Goal: Information Seeking & Learning: Learn about a topic

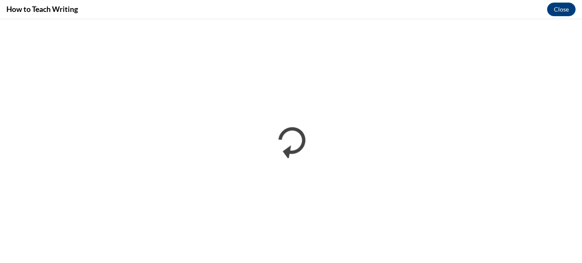
scroll to position [246, 0]
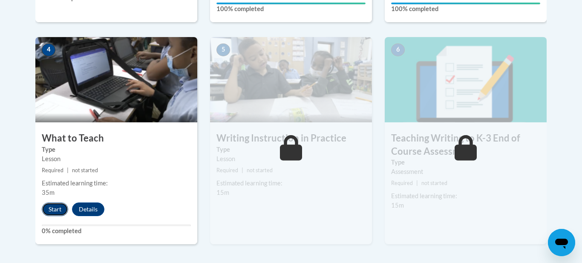
click at [60, 209] on button "Start" at bounding box center [55, 209] width 26 height 14
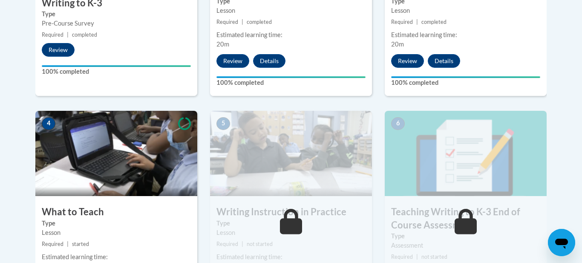
scroll to position [436, 0]
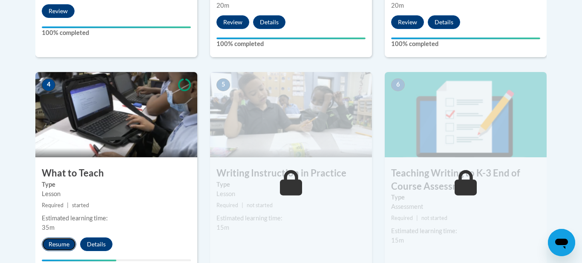
click at [65, 248] on button "Resume" at bounding box center [59, 244] width 35 height 14
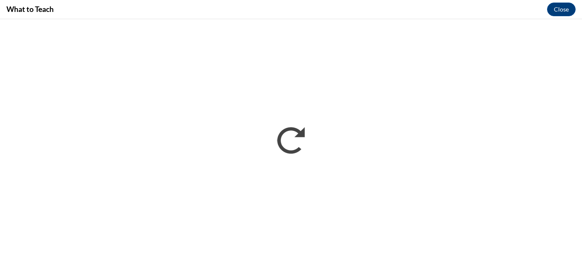
scroll to position [0, 0]
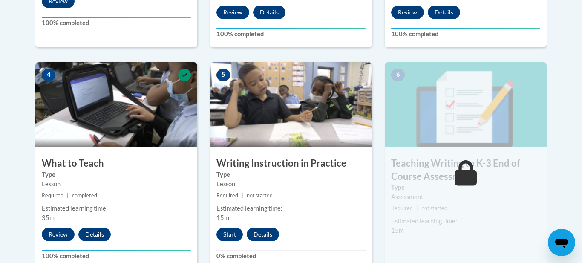
scroll to position [447, 0]
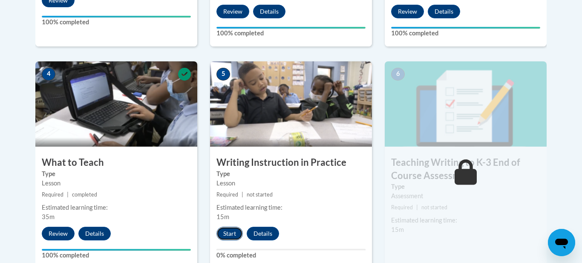
click at [226, 231] on button "Start" at bounding box center [229, 234] width 26 height 14
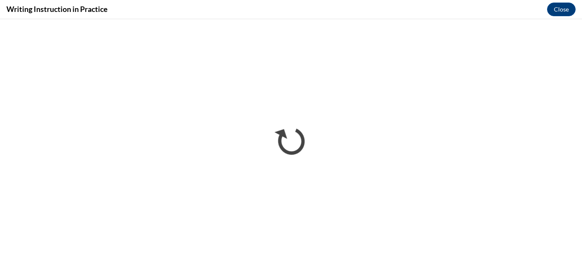
scroll to position [0, 0]
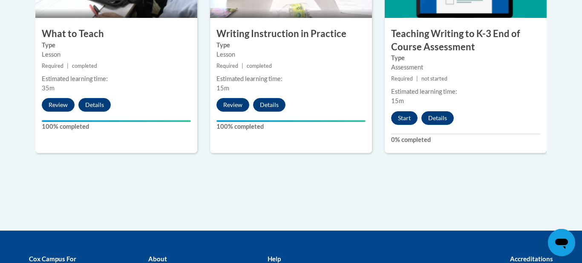
scroll to position [573, 0]
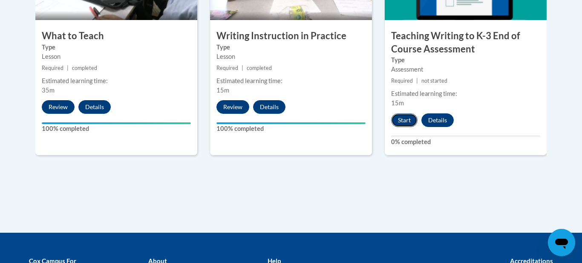
click at [411, 124] on button "Start" at bounding box center [404, 120] width 26 height 14
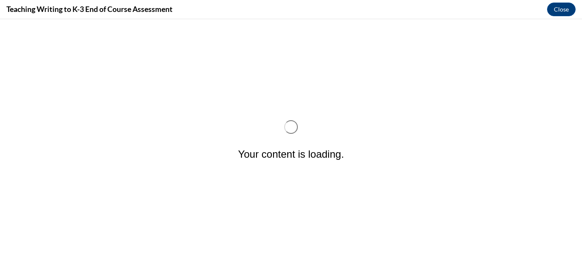
scroll to position [0, 0]
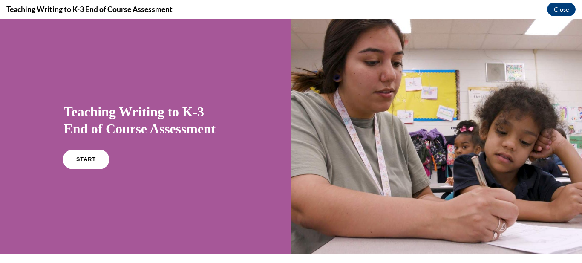
click at [77, 161] on span "START" at bounding box center [86, 159] width 20 height 6
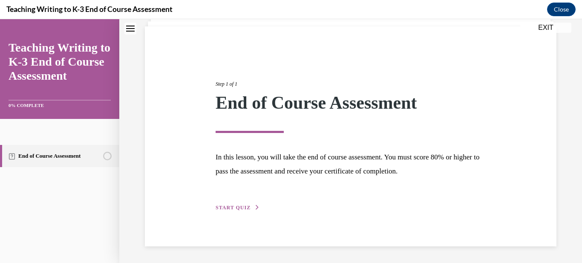
scroll to position [58, 0]
click at [239, 209] on span "START QUIZ" at bounding box center [233, 207] width 35 height 6
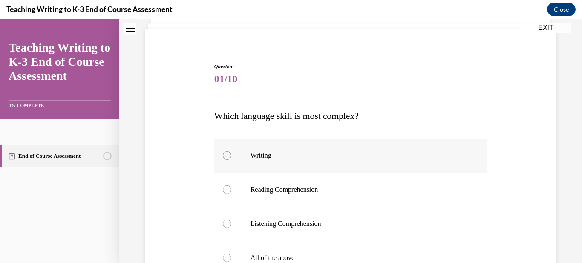
scroll to position [95, 0]
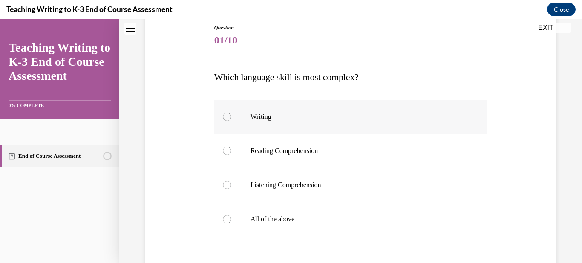
click at [228, 115] on div at bounding box center [227, 116] width 9 height 9
click at [228, 115] on input "Writing" at bounding box center [227, 116] width 9 height 9
radio input "true"
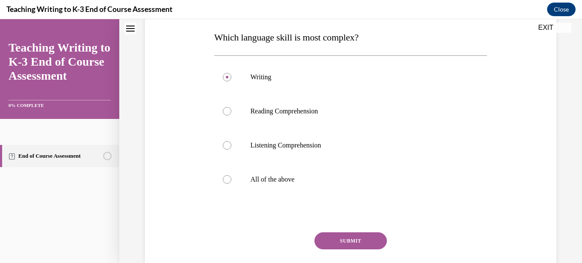
scroll to position [181, 0]
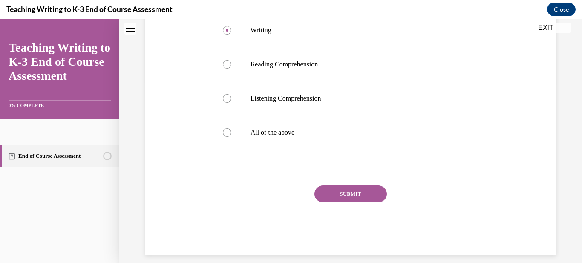
click at [371, 193] on button "SUBMIT" at bounding box center [350, 193] width 72 height 17
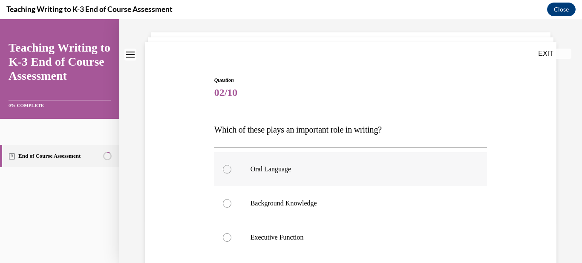
scroll to position [91, 0]
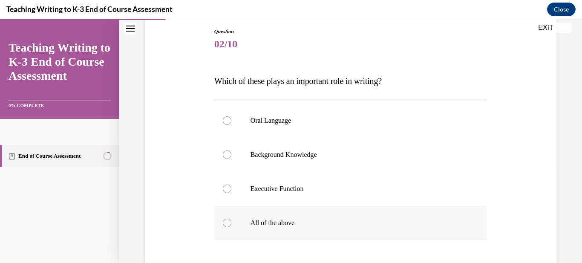
click at [252, 226] on p "All of the above" at bounding box center [359, 223] width 216 height 9
click at [231, 226] on input "All of the above" at bounding box center [227, 223] width 9 height 9
radio input "true"
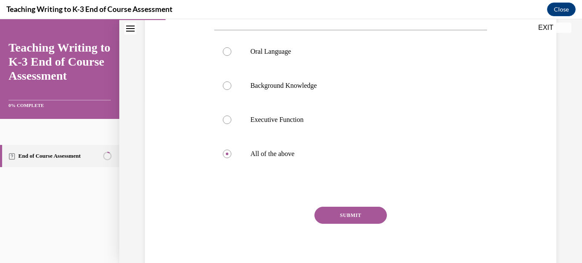
click at [375, 213] on button "SUBMIT" at bounding box center [350, 215] width 72 height 17
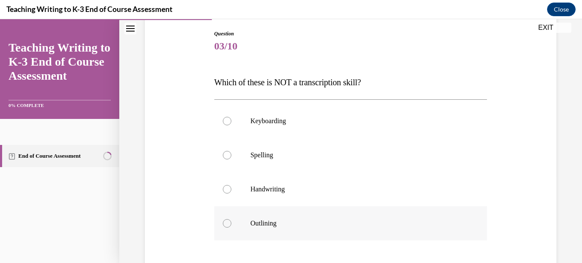
scroll to position [90, 0]
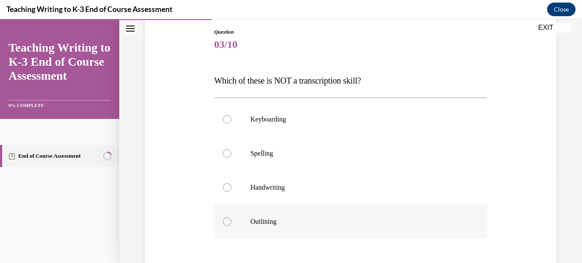
click at [275, 225] on p "Outlining" at bounding box center [359, 221] width 216 height 9
click at [231, 225] on input "Outlining" at bounding box center [227, 221] width 9 height 9
radio input "true"
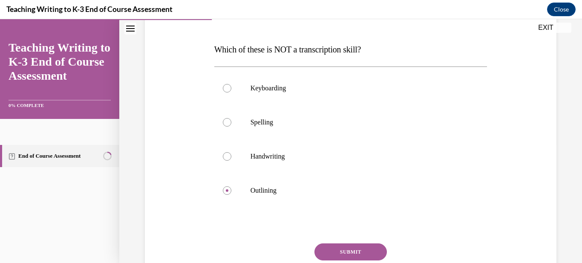
scroll to position [124, 0]
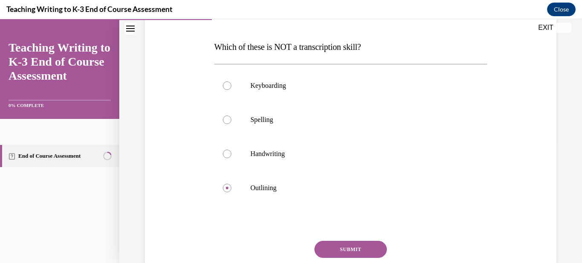
click at [354, 252] on button "SUBMIT" at bounding box center [350, 249] width 72 height 17
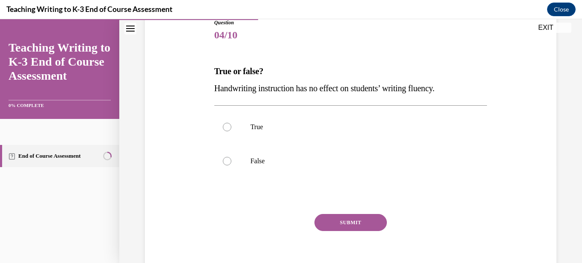
scroll to position [114, 0]
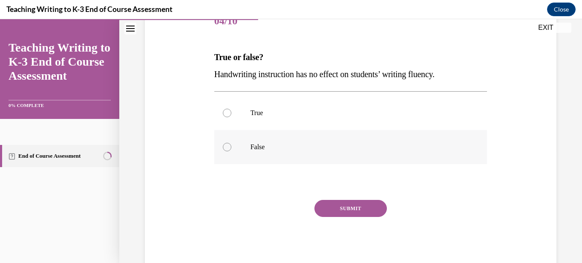
click at [261, 143] on p "False" at bounding box center [359, 147] width 216 height 9
click at [231, 143] on input "False" at bounding box center [227, 147] width 9 height 9
radio input "true"
click at [354, 209] on button "SUBMIT" at bounding box center [350, 208] width 72 height 17
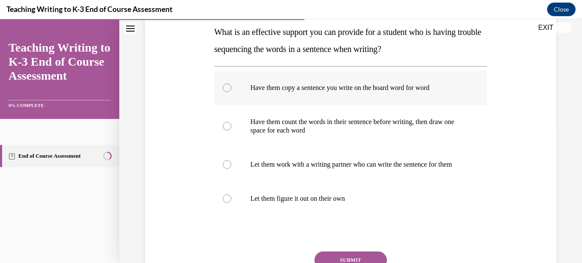
scroll to position [138, 0]
click at [446, 128] on p "Have them count the words in their sentence before writing, then draw one space…" at bounding box center [359, 126] width 216 height 17
click at [231, 128] on input "Have them count the words in their sentence before writing, then draw one space…" at bounding box center [227, 126] width 9 height 9
radio input "true"
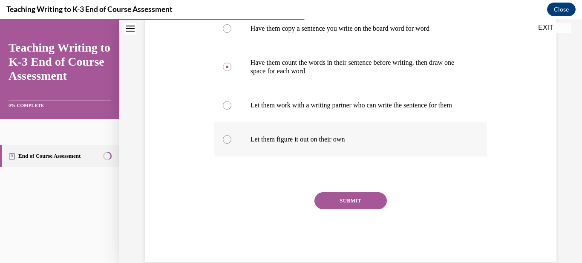
scroll to position [223, 0]
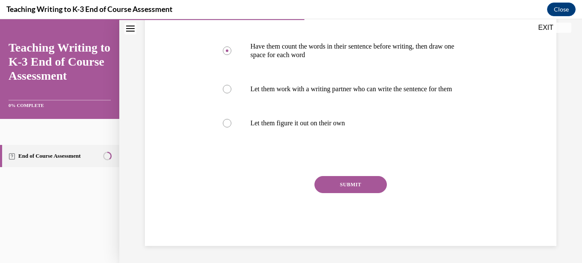
click at [371, 193] on div "SUBMIT" at bounding box center [350, 197] width 273 height 43
click at [373, 184] on button "SUBMIT" at bounding box center [350, 184] width 72 height 17
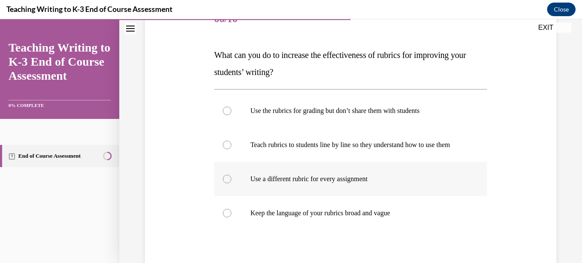
scroll to position [126, 0]
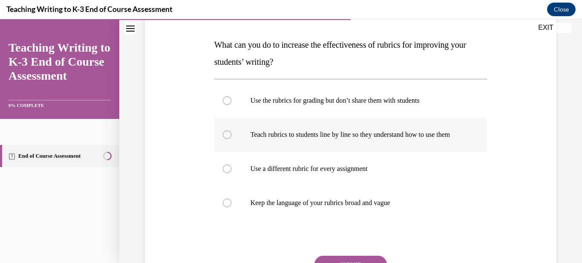
click at [439, 148] on label "Teach rubrics to students line by line so they understand how to use them" at bounding box center [350, 135] width 273 height 34
click at [231, 139] on input "Teach rubrics to students line by line so they understand how to use them" at bounding box center [227, 134] width 9 height 9
radio input "true"
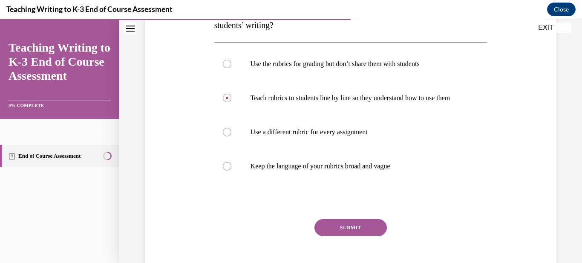
click at [371, 233] on button "SUBMIT" at bounding box center [350, 227] width 72 height 17
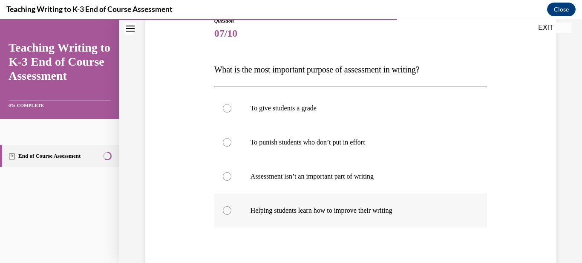
scroll to position [107, 0]
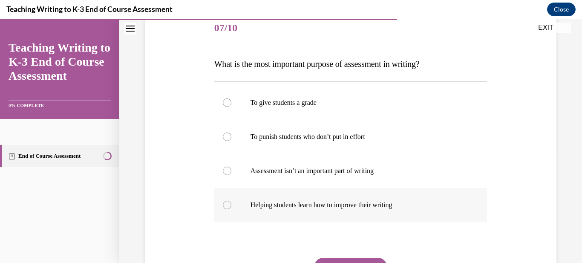
click at [421, 204] on p "Helping students learn how to improve their writing" at bounding box center [359, 205] width 216 height 9
click at [231, 204] on input "Helping students learn how to improve their writing" at bounding box center [227, 205] width 9 height 9
radio input "true"
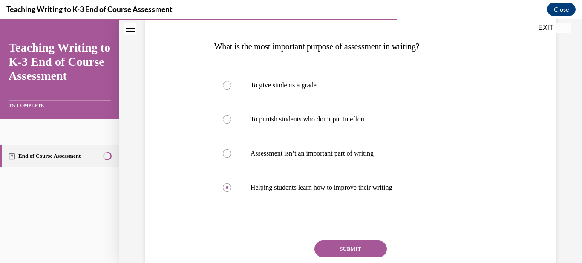
click at [366, 252] on button "SUBMIT" at bounding box center [350, 248] width 72 height 17
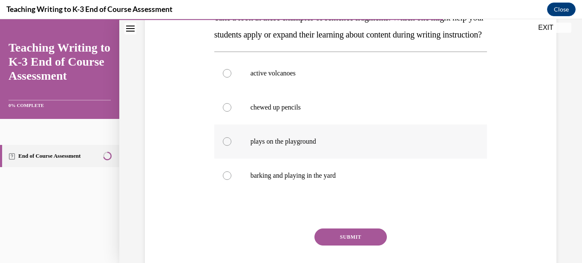
scroll to position [156, 0]
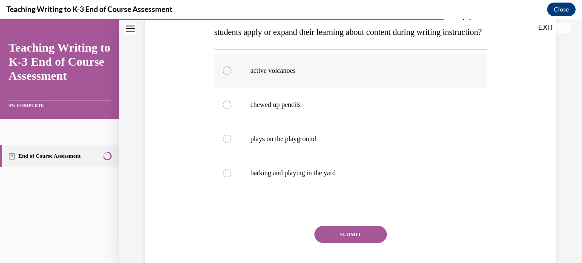
click at [385, 88] on label "active volcanoes" at bounding box center [350, 71] width 273 height 34
click at [231, 75] on input "active volcanoes" at bounding box center [227, 70] width 9 height 9
radio input "true"
click at [352, 243] on button "SUBMIT" at bounding box center [350, 234] width 72 height 17
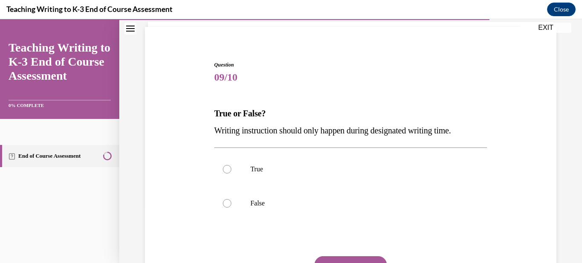
scroll to position [59, 0]
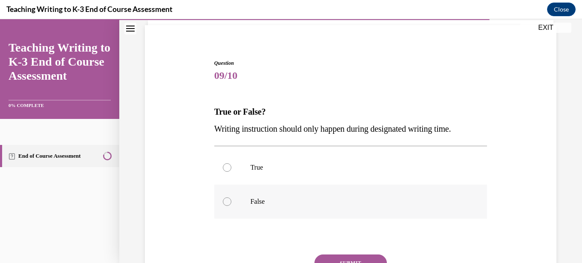
click at [351, 208] on label "False" at bounding box center [350, 201] width 273 height 34
click at [231, 206] on input "False" at bounding box center [227, 201] width 9 height 9
radio input "true"
click at [374, 260] on button "SUBMIT" at bounding box center [350, 262] width 72 height 17
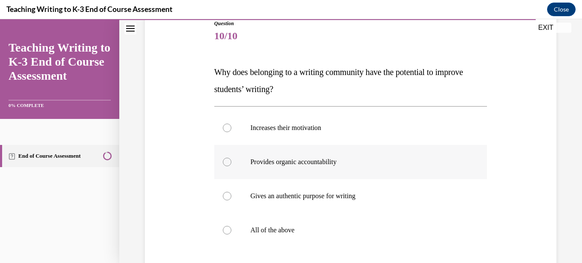
scroll to position [104, 0]
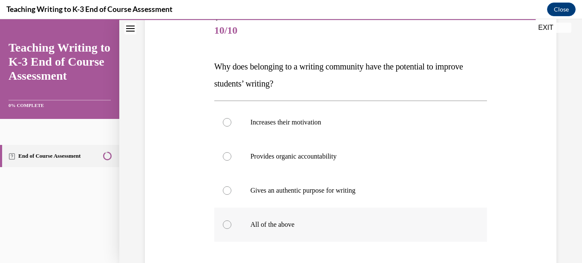
click at [331, 223] on p "All of the above" at bounding box center [359, 224] width 216 height 9
click at [231, 223] on input "All of the above" at bounding box center [227, 224] width 9 height 9
radio input "true"
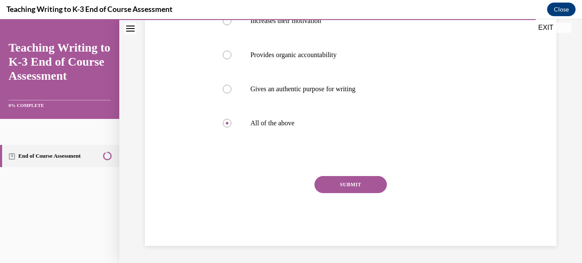
click at [375, 186] on button "SUBMIT" at bounding box center [350, 184] width 72 height 17
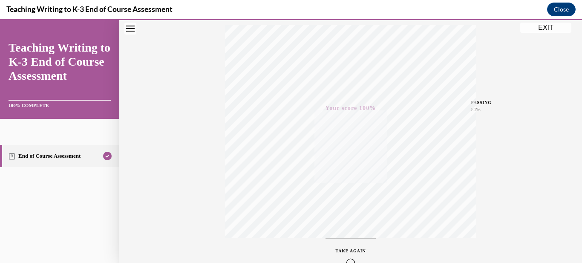
scroll to position [139, 0]
click at [539, 29] on button "EXIT" at bounding box center [545, 28] width 51 height 10
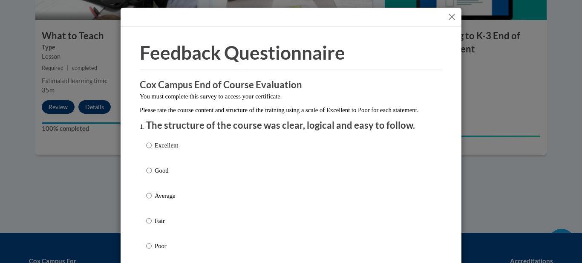
click at [452, 14] on button "Close" at bounding box center [451, 17] width 11 height 11
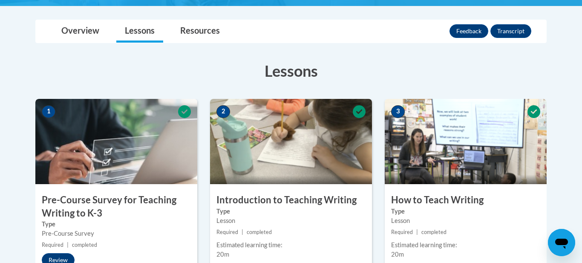
scroll to position [52, 0]
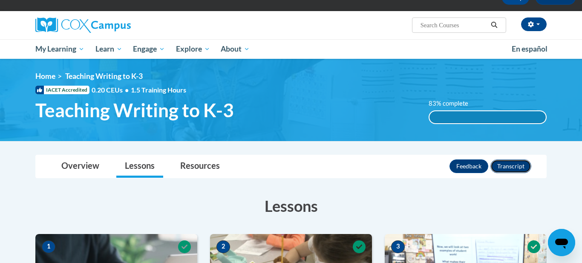
click at [517, 167] on button "Transcript" at bounding box center [510, 166] width 41 height 14
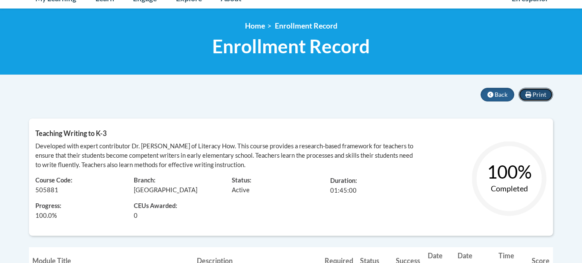
click at [538, 93] on span "Print" at bounding box center [540, 94] width 14 height 7
